Goal: Transaction & Acquisition: Book appointment/travel/reservation

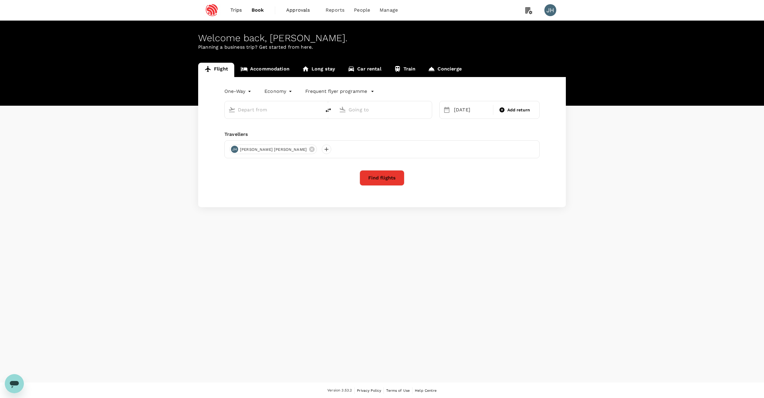
type input "Pune (PNQ)"
type input "Singapore Changi (SIN)"
type input "Pune (PNQ)"
type input "Singapore Changi (SIN)"
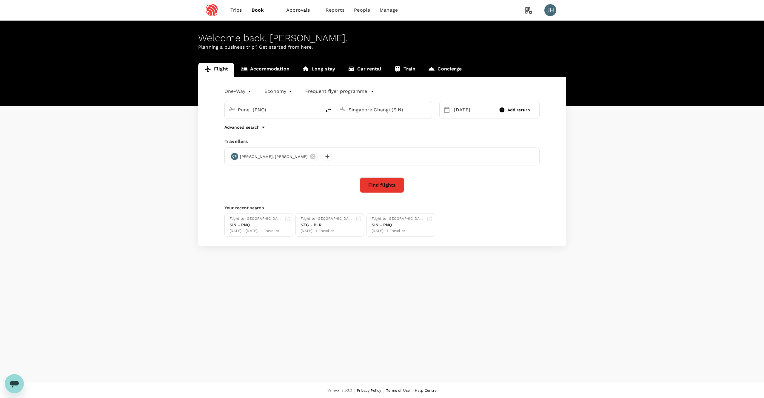
click at [327, 114] on icon "delete" at bounding box center [328, 110] width 7 height 7
type input "Singapore Changi (SIN)"
type input "Pune (PNQ)"
click at [457, 116] on div "[DATE]" at bounding box center [471, 110] width 40 height 12
click at [449, 178] on div "12" at bounding box center [451, 175] width 11 height 11
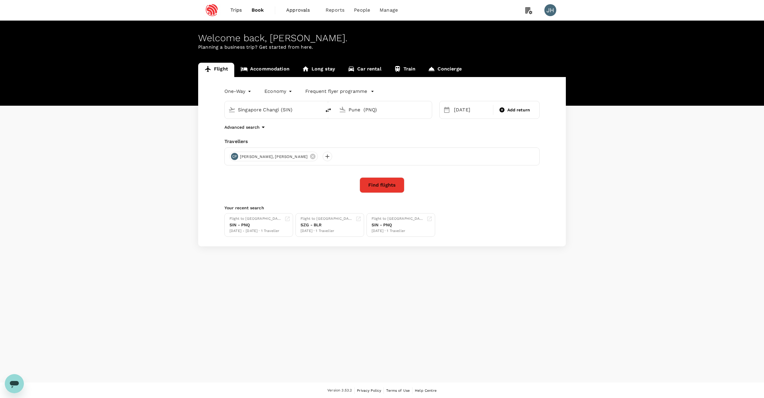
click at [382, 188] on button "Find flights" at bounding box center [382, 185] width 45 height 16
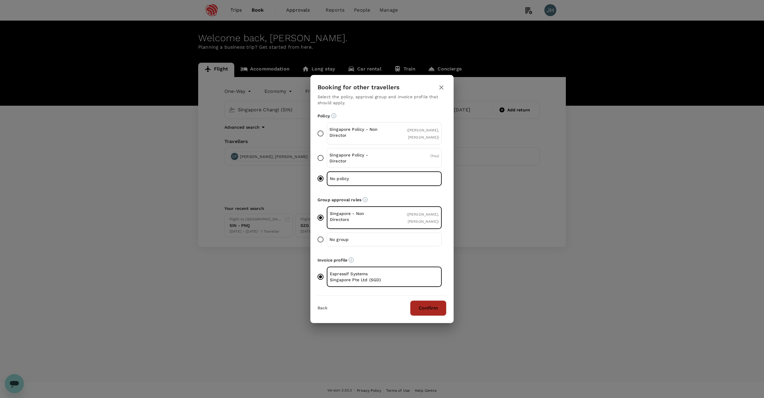
click at [425, 310] on button "Confirm" at bounding box center [428, 308] width 36 height 16
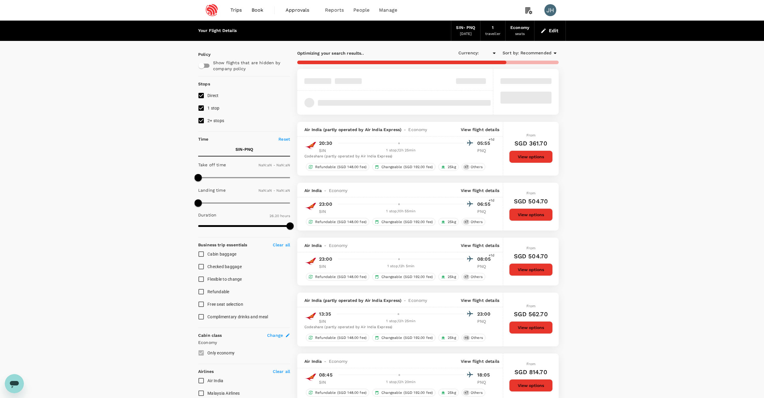
type input "SGD"
type input "1440"
type input "1855"
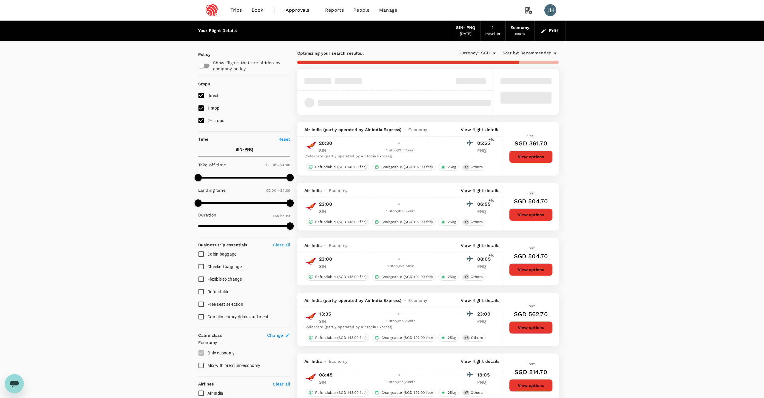
click at [202, 127] on input "2+ stops" at bounding box center [201, 120] width 13 height 13
checkbox input "false"
click at [202, 114] on input "1 stop" at bounding box center [201, 108] width 13 height 13
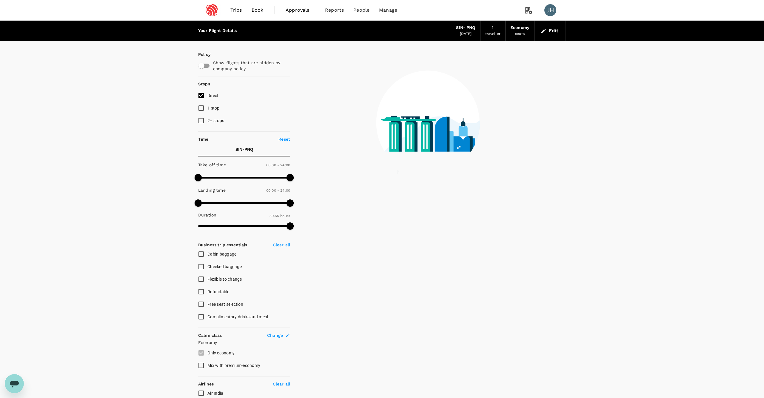
click at [203, 112] on input "1 stop" at bounding box center [201, 108] width 13 height 13
checkbox input "true"
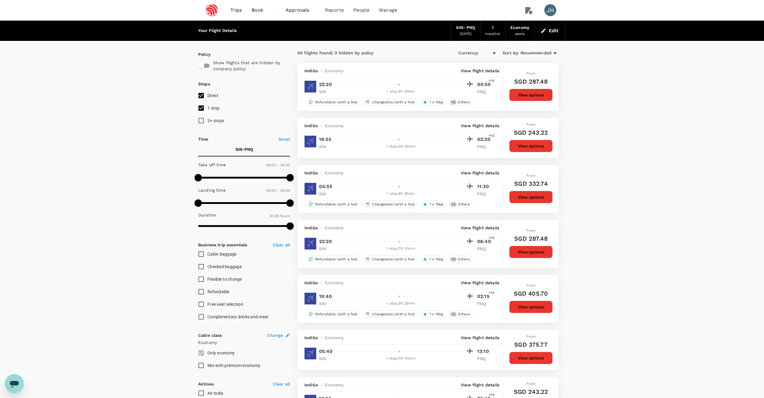
type input "SGD"
click at [538, 50] on div "Recommended" at bounding box center [539, 53] width 38 height 7
click at [518, 97] on span "Duration" at bounding box center [538, 95] width 74 height 7
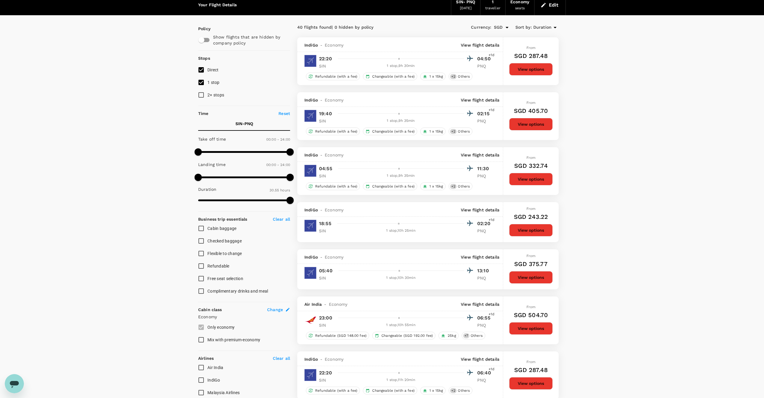
scroll to position [28, 0]
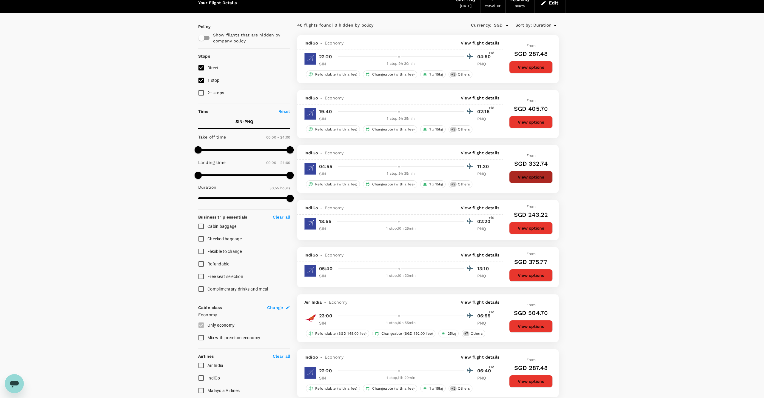
click at [538, 183] on button "View options" at bounding box center [531, 177] width 44 height 13
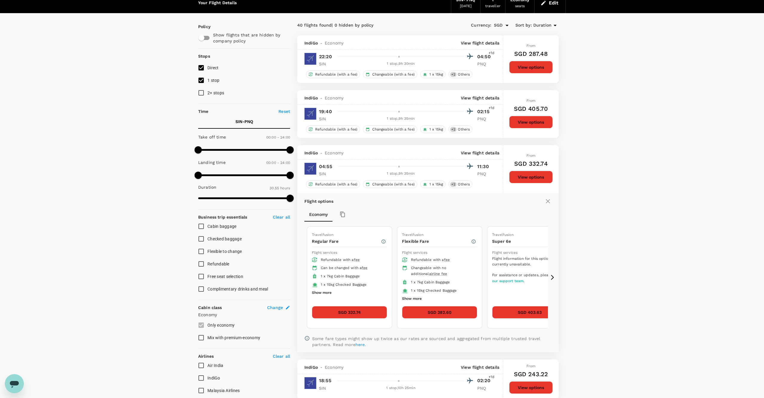
scroll to position [178, 0]
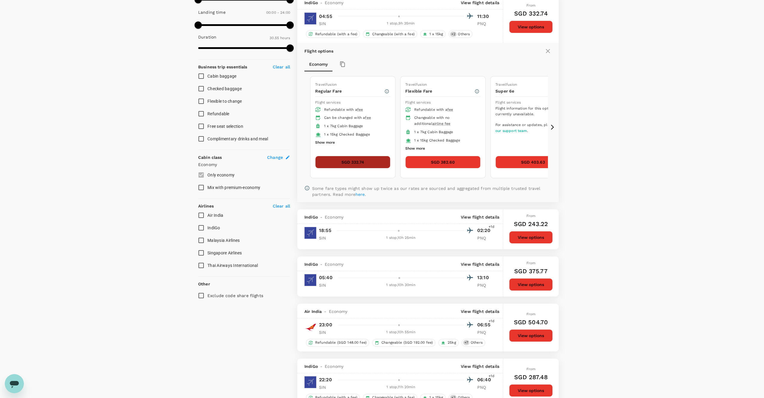
drag, startPoint x: 350, startPoint y: 172, endPoint x: 357, endPoint y: 170, distance: 7.7
click at [357, 168] on button "SGD 332.74" at bounding box center [352, 162] width 75 height 13
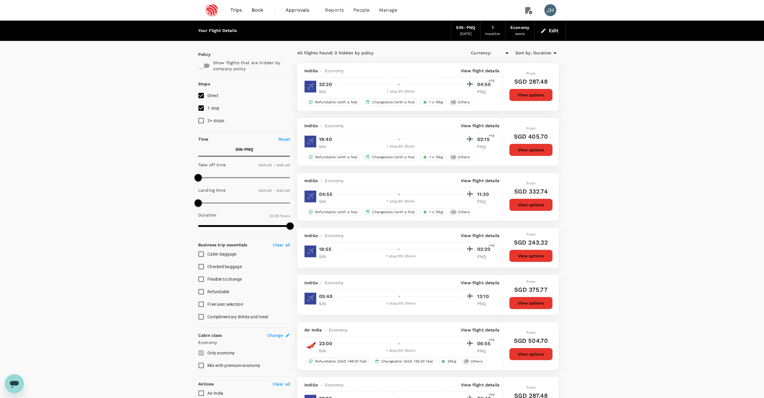
type input "SGD"
type input "1440"
click at [521, 211] on button "View options" at bounding box center [531, 204] width 44 height 13
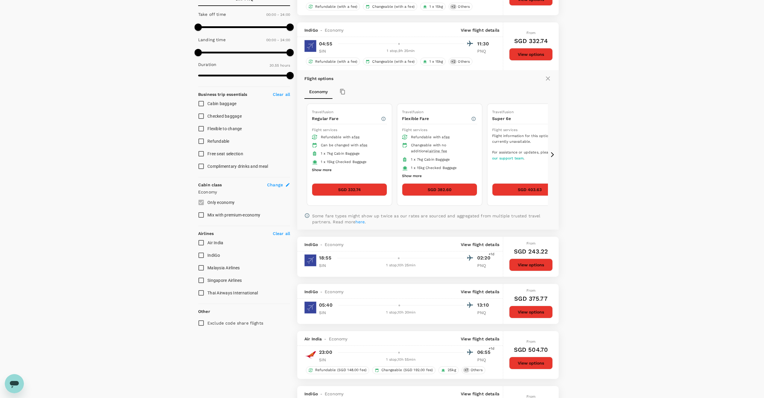
scroll to position [178, 0]
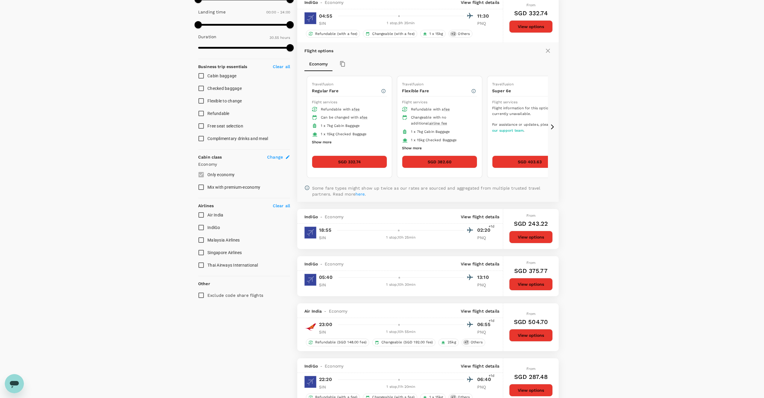
click at [321, 146] on button "Show more" at bounding box center [322, 142] width 20 height 8
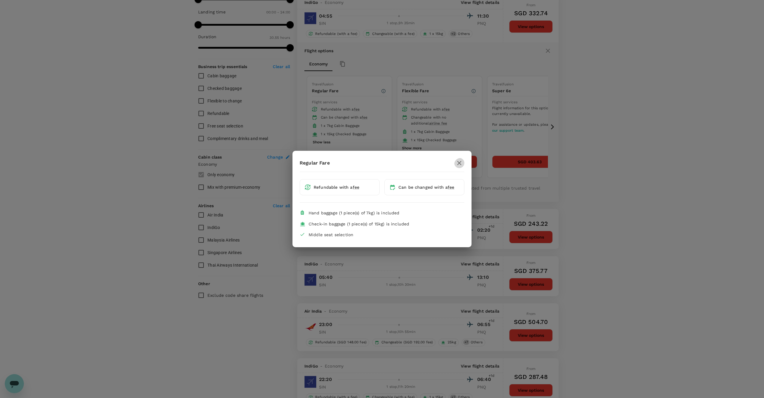
click at [456, 163] on icon "button" at bounding box center [459, 162] width 7 height 7
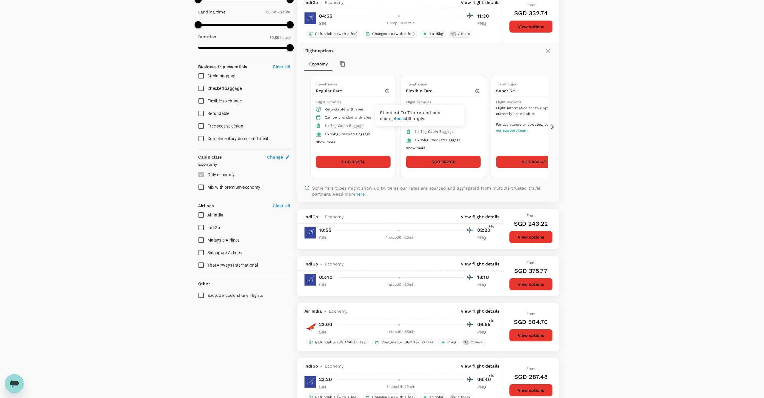
drag, startPoint x: 417, startPoint y: 128, endPoint x: 428, endPoint y: 129, distance: 10.8
click at [428, 129] on div "Standard TruTrip refund and change fees still apply." at bounding box center [420, 118] width 90 height 26
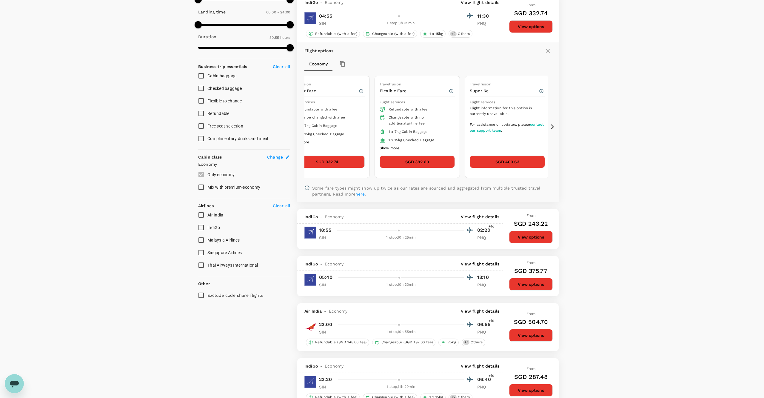
drag, startPoint x: 434, startPoint y: 134, endPoint x: 412, endPoint y: 128, distance: 23.2
click at [412, 127] on div "Changeable with no additional airline fee" at bounding box center [418, 121] width 61 height 12
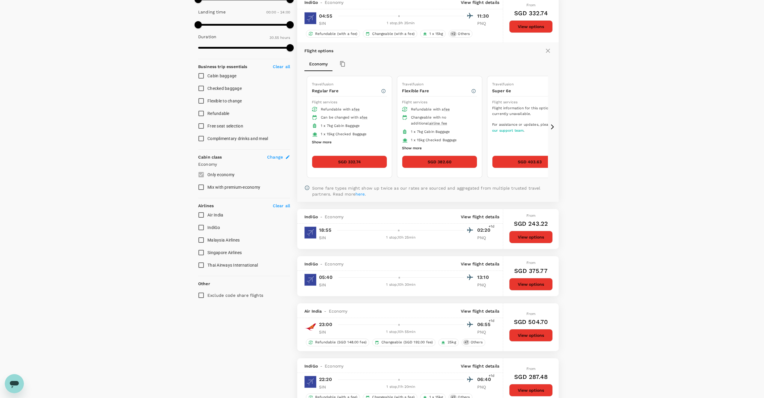
click at [407, 152] on button "Show more" at bounding box center [412, 148] width 20 height 8
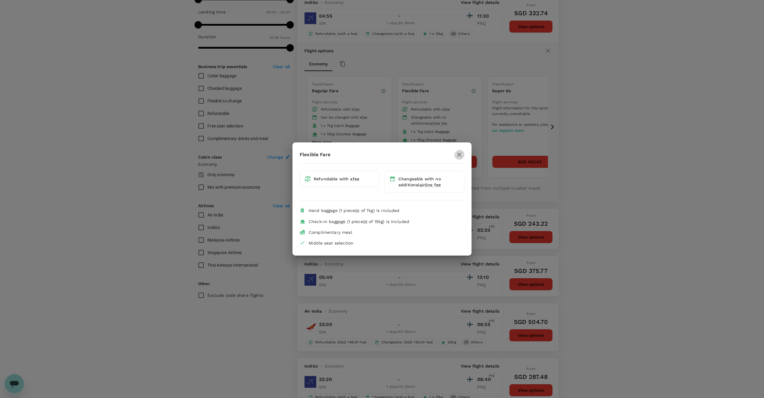
click at [457, 152] on icon "button" at bounding box center [459, 154] width 4 height 4
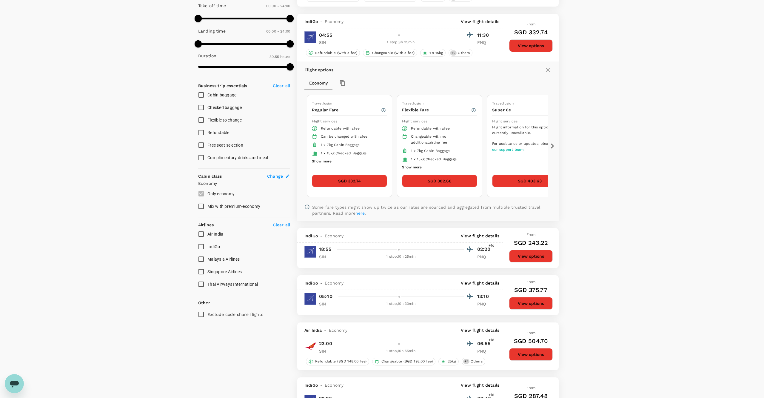
scroll to position [158, 0]
